Goal: Task Accomplishment & Management: Use online tool/utility

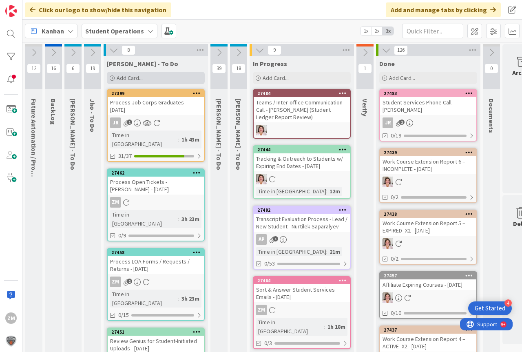
click at [131, 77] on span "Add Card..." at bounding box center [130, 77] width 26 height 7
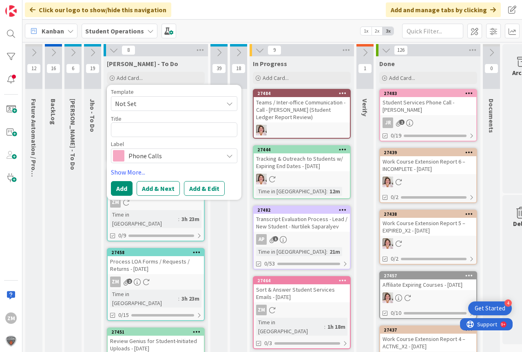
click at [228, 105] on icon at bounding box center [229, 103] width 7 height 7
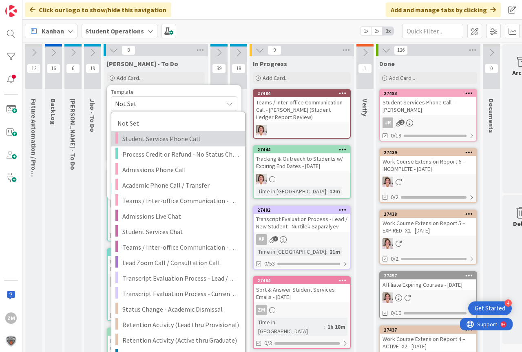
click at [155, 141] on span "Student Services Phone Call" at bounding box center [180, 138] width 117 height 11
type textarea "x"
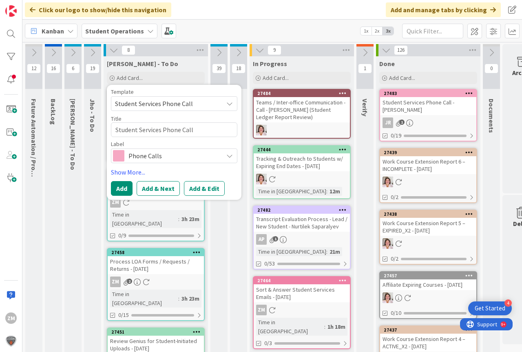
click at [203, 191] on button "Add & Edit" at bounding box center [204, 188] width 41 height 15
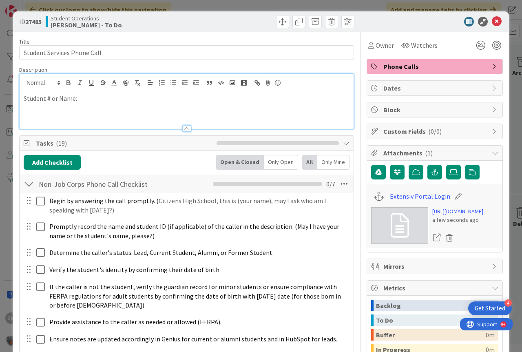
click at [96, 84] on div "Student # or Name:" at bounding box center [187, 101] width 334 height 55
click at [492, 20] on icon at bounding box center [497, 22] width 10 height 10
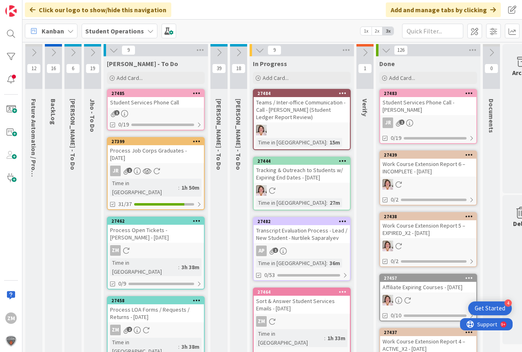
click at [200, 93] on icon at bounding box center [197, 93] width 8 height 6
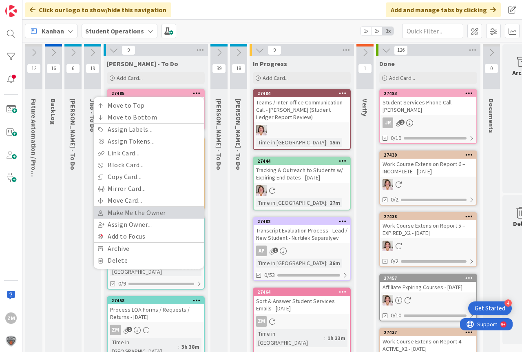
click at [129, 210] on link "Make Me the Owner" at bounding box center [149, 213] width 110 height 12
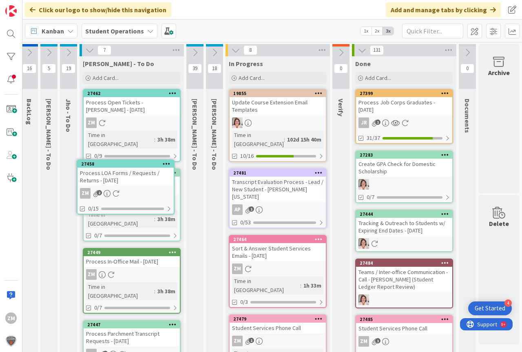
scroll to position [0, 19]
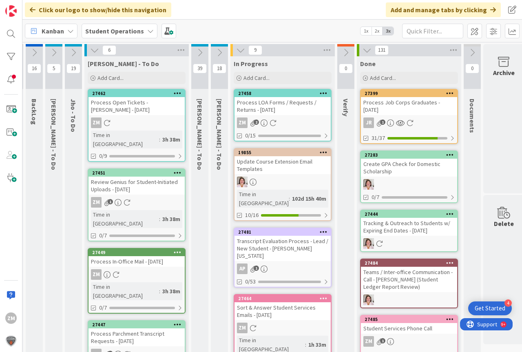
click at [279, 111] on div "Process LOA Forms / Requests / Returns - [DATE]" at bounding box center [283, 106] width 96 height 18
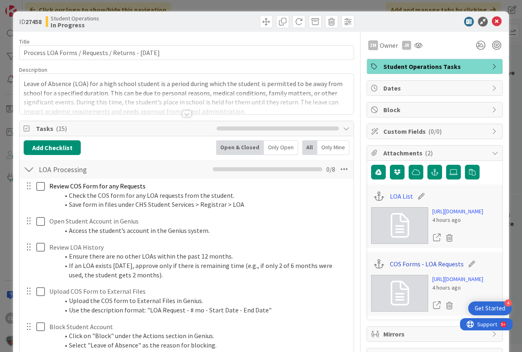
click at [421, 269] on link "COS Forms - LOA Requests" at bounding box center [427, 264] width 74 height 10
click at [401, 198] on link "LOA List" at bounding box center [401, 196] width 23 height 10
click at [493, 19] on icon at bounding box center [497, 22] width 10 height 10
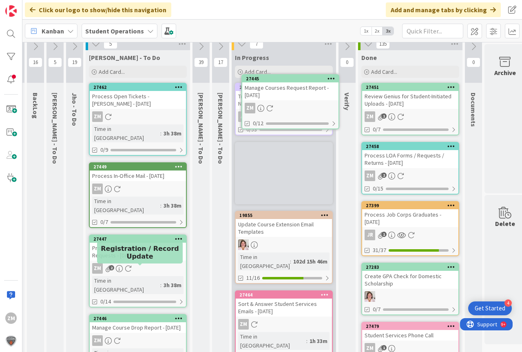
scroll to position [0, 18]
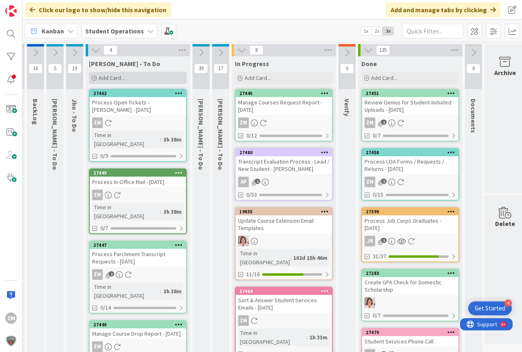
click at [111, 82] on div "Add Card..." at bounding box center [138, 78] width 98 height 12
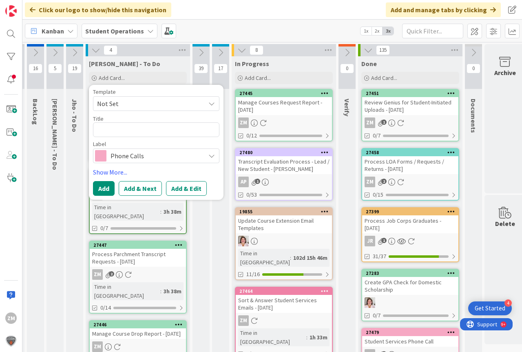
click at [213, 105] on icon at bounding box center [212, 103] width 7 height 7
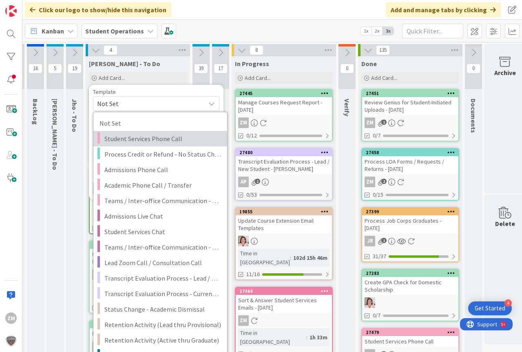
click at [146, 139] on span "Student Services Phone Call" at bounding box center [162, 138] width 117 height 11
type textarea "x"
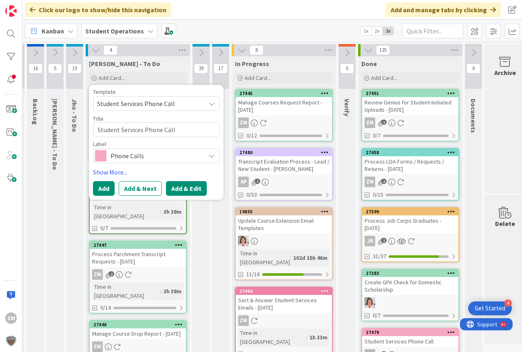
click at [191, 188] on button "Add & Edit" at bounding box center [186, 188] width 41 height 15
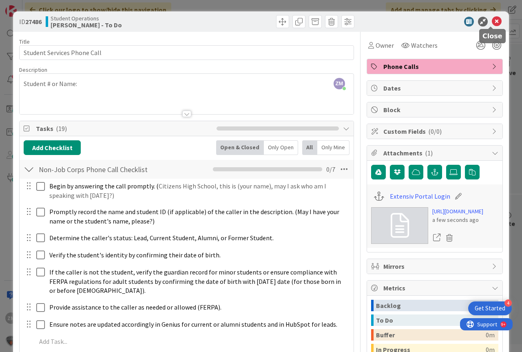
click at [492, 21] on icon at bounding box center [497, 22] width 10 height 10
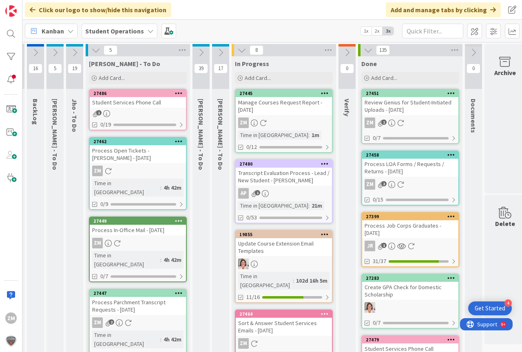
click at [148, 110] on link "27486 Student Services Phone Call 1 0/19" at bounding box center [138, 110] width 98 height 42
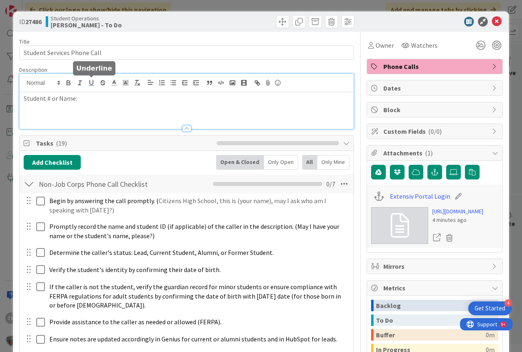
click at [96, 83] on div "Student # or Name:" at bounding box center [187, 101] width 334 height 55
click at [76, 97] on p "Student # or Name:[PERSON_NAME]" at bounding box center [187, 98] width 326 height 9
click at [123, 102] on p "Student # or Name: [PERSON_NAME]" at bounding box center [187, 98] width 326 height 9
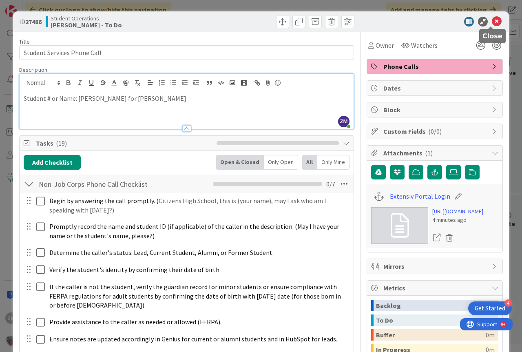
click at [495, 20] on icon at bounding box center [497, 22] width 10 height 10
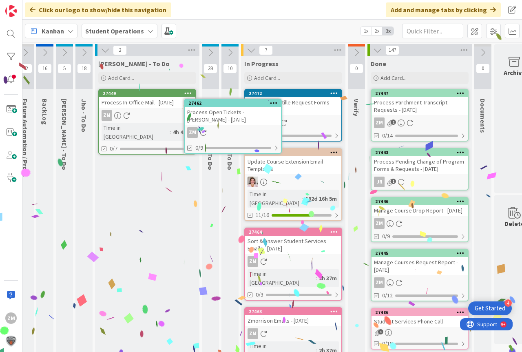
scroll to position [0, 7]
